Goal: Navigation & Orientation: Find specific page/section

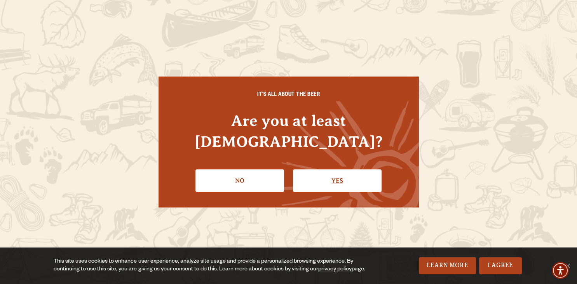
click at [337, 171] on link "Yes" at bounding box center [337, 180] width 89 height 23
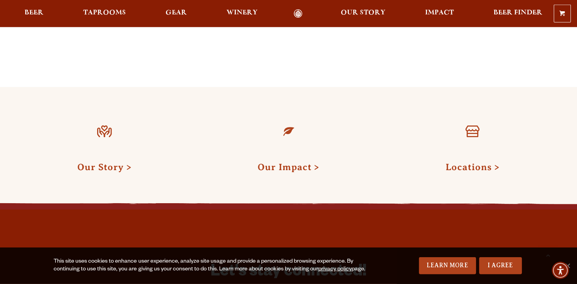
scroll to position [821, 0]
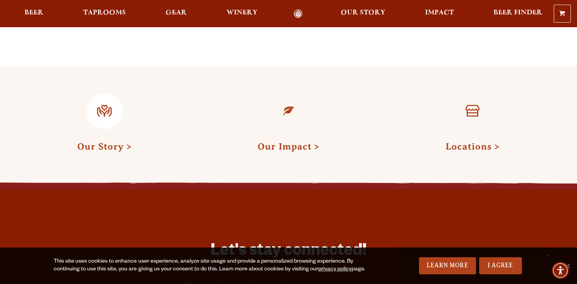
click at [94, 141] on link "Our Story" at bounding box center [104, 146] width 54 height 10
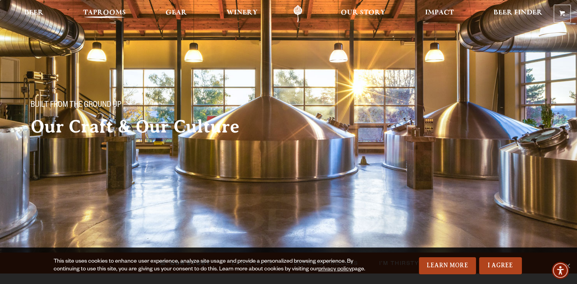
click at [103, 11] on span "Taprooms" at bounding box center [104, 13] width 43 height 6
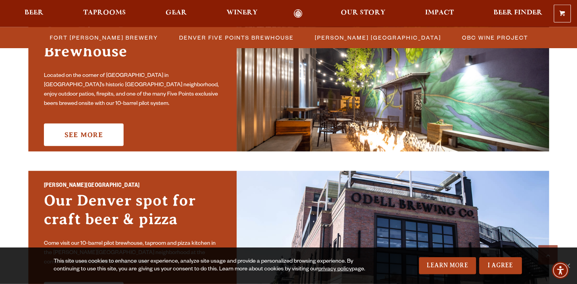
scroll to position [328, 0]
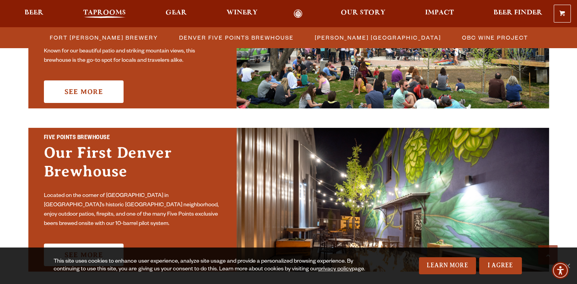
click at [110, 12] on span "Taprooms" at bounding box center [104, 13] width 43 height 6
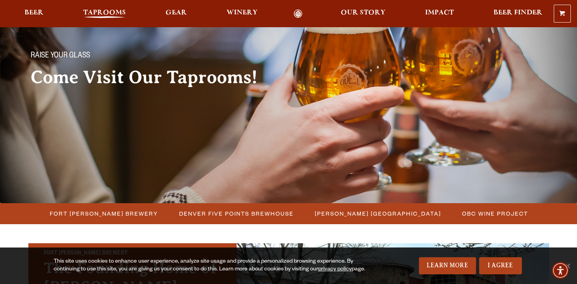
scroll to position [0, 0]
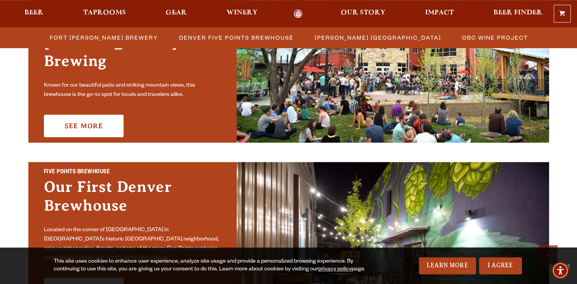
scroll to position [328, 0]
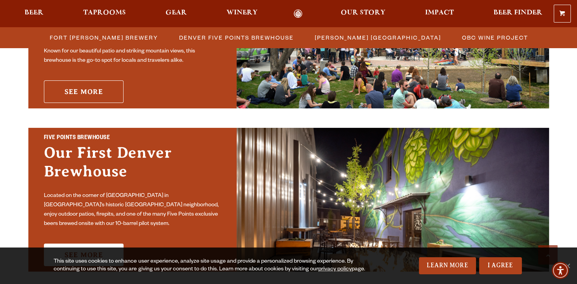
click at [99, 84] on link "See More" at bounding box center [84, 91] width 80 height 23
